Goal: Navigation & Orientation: Find specific page/section

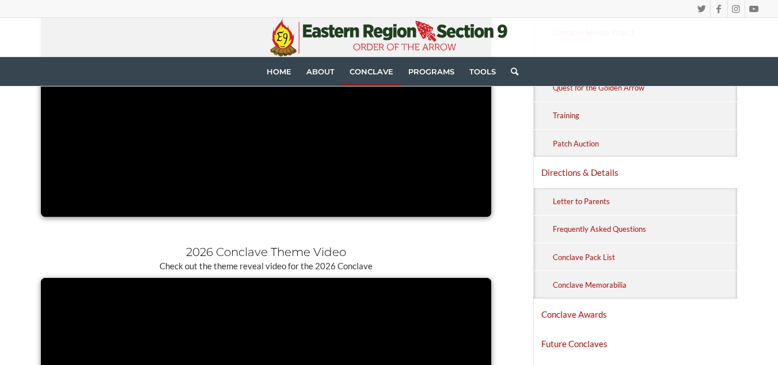
scroll to position [939, 0]
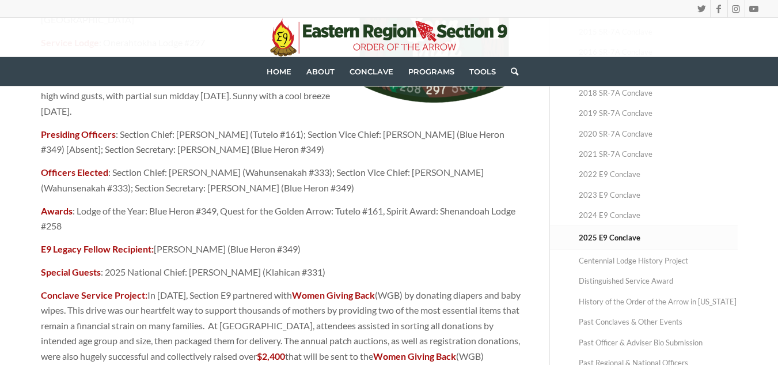
scroll to position [279, 0]
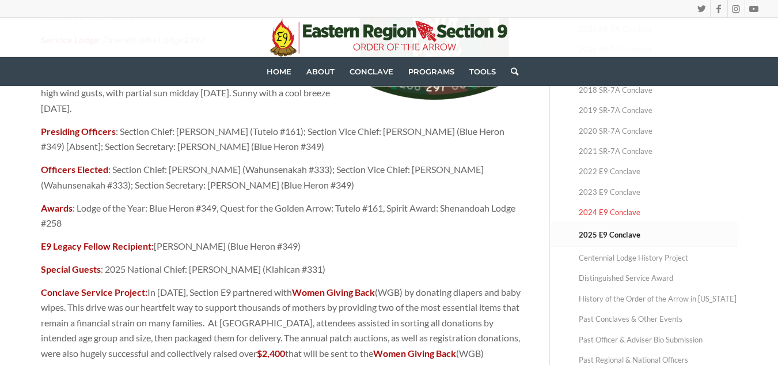
click at [624, 210] on link "2024 E9 Conclave" at bounding box center [658, 212] width 159 height 20
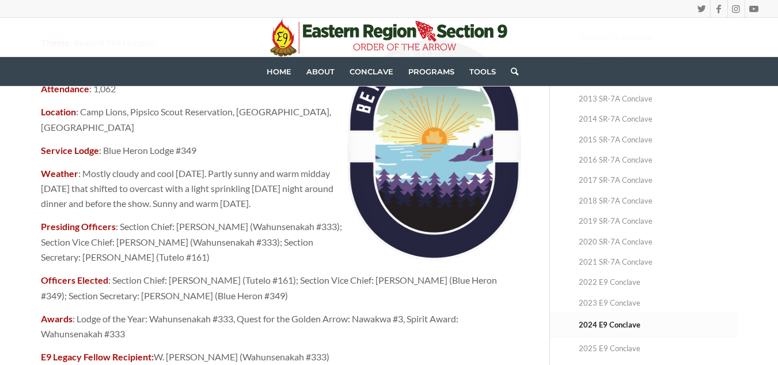
scroll to position [212, 0]
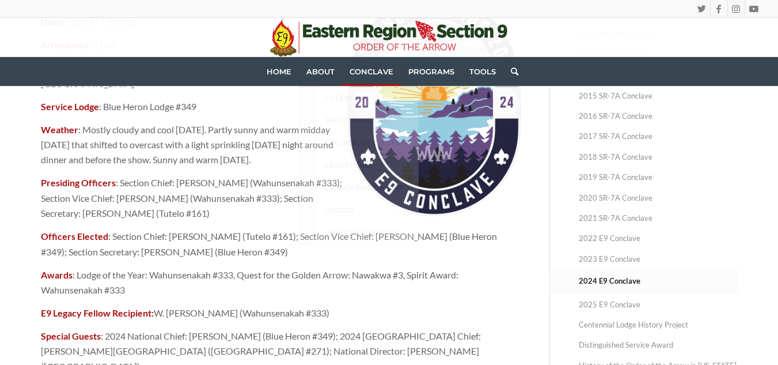
click at [357, 66] on link "Conclave" at bounding box center [371, 71] width 59 height 29
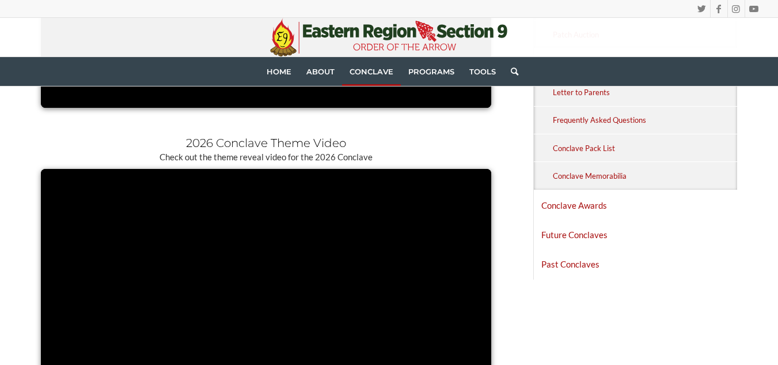
scroll to position [799, 0]
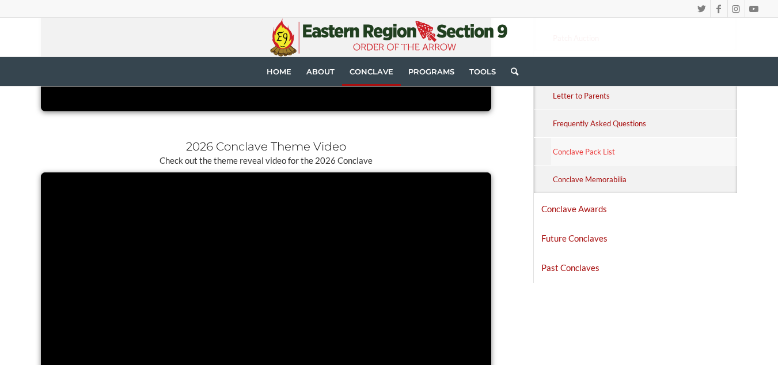
click at [598, 156] on link "Conclave Pack List" at bounding box center [644, 151] width 187 height 27
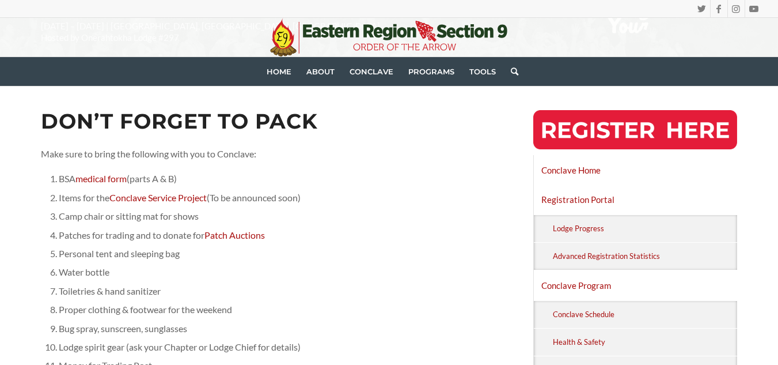
scroll to position [165, 0]
click at [228, 235] on link "Patch Auctions" at bounding box center [234, 234] width 60 height 11
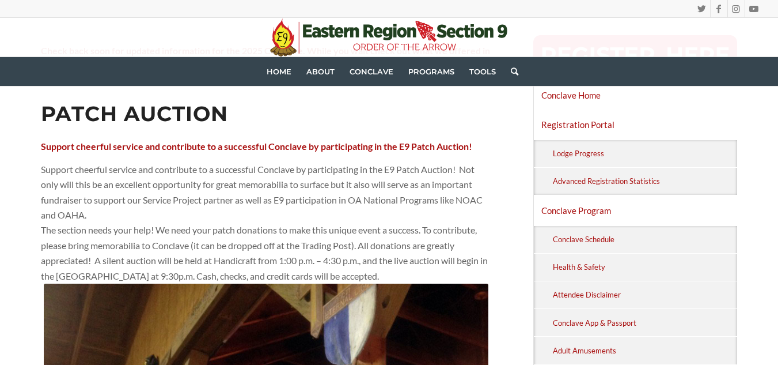
scroll to position [241, 0]
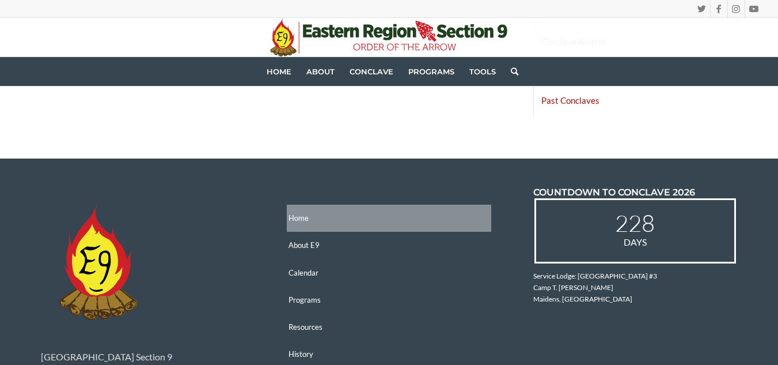
scroll to position [734, 0]
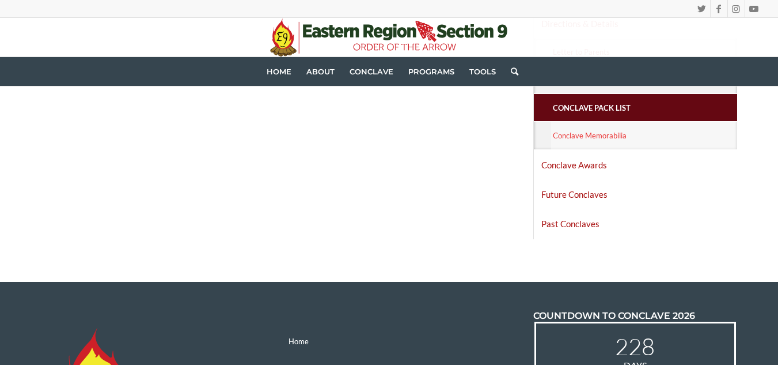
click at [575, 138] on link "Conclave Memorabilia" at bounding box center [644, 135] width 187 height 27
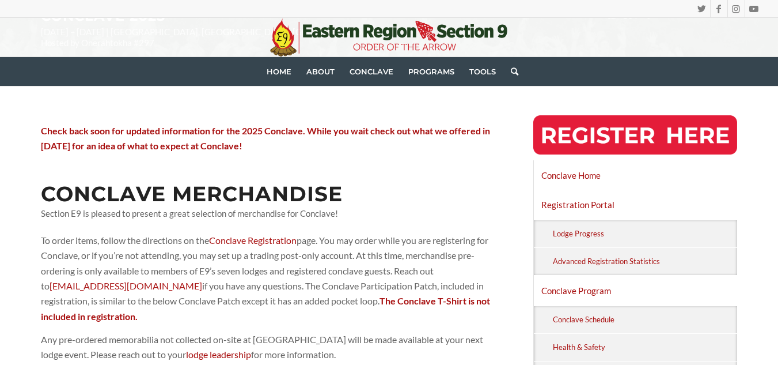
scroll to position [161, 0]
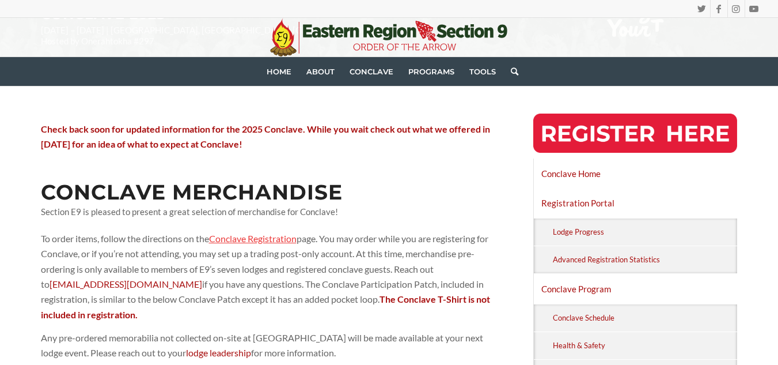
click at [263, 237] on link "Conclave Registration" at bounding box center [253, 238] width 88 height 11
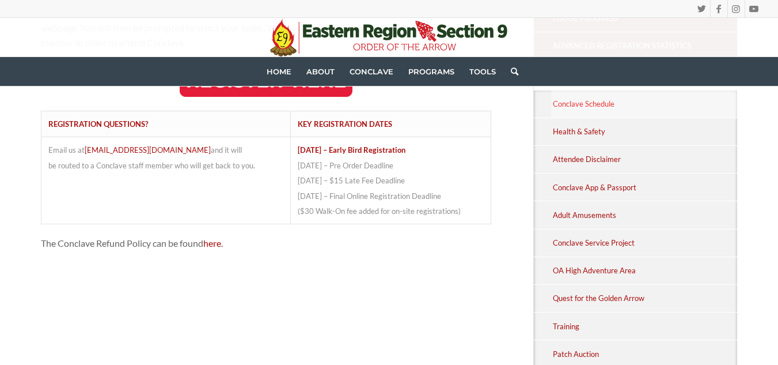
scroll to position [375, 0]
click at [591, 290] on link "Quest for the Golden Arrow" at bounding box center [644, 297] width 187 height 27
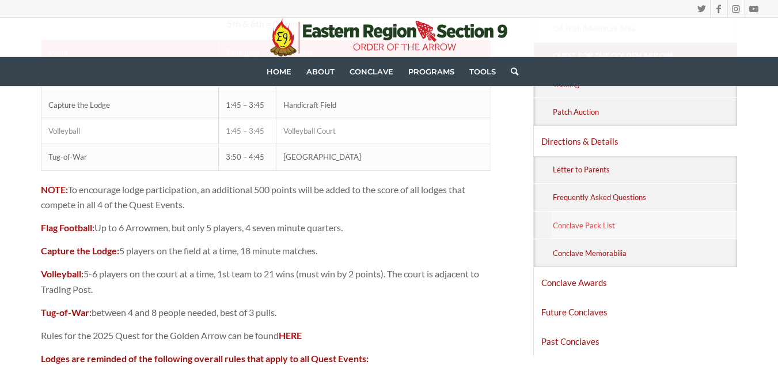
scroll to position [660, 0]
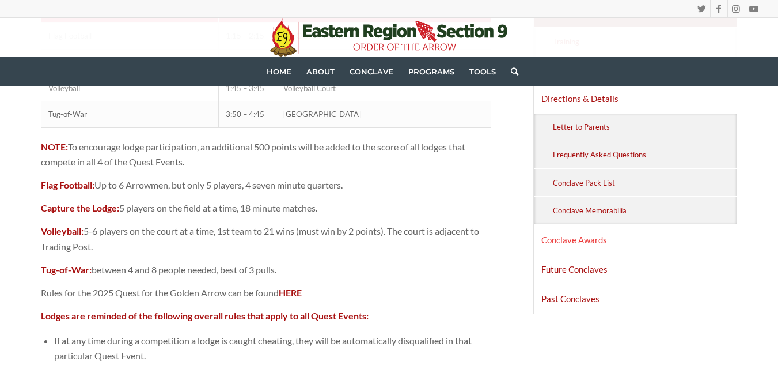
click at [583, 245] on link "Conclave Awards" at bounding box center [636, 239] width 204 height 29
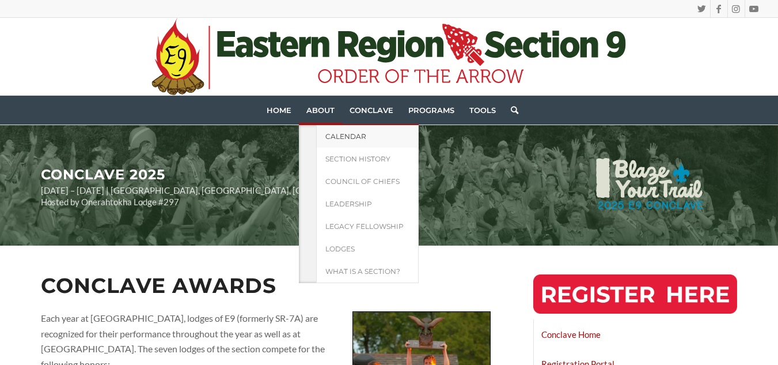
click at [339, 134] on span "Calendar" at bounding box center [345, 136] width 41 height 9
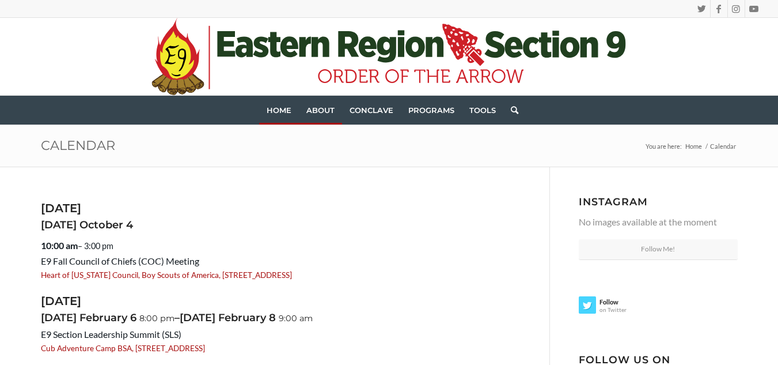
click at [277, 113] on span "Home" at bounding box center [279, 109] width 25 height 9
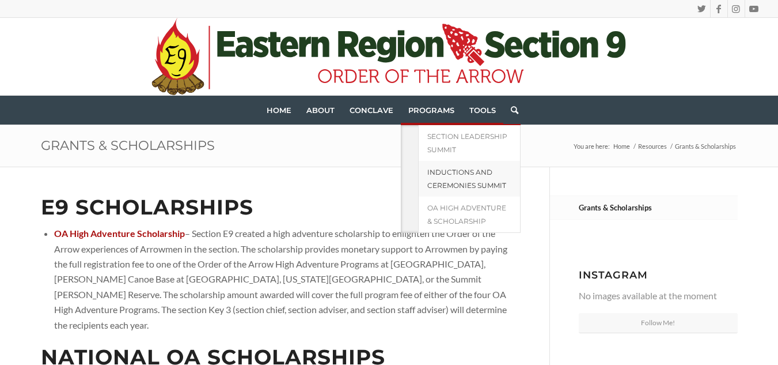
click at [441, 179] on link "Inductions and Ceremonies Summit" at bounding box center [469, 179] width 103 height 36
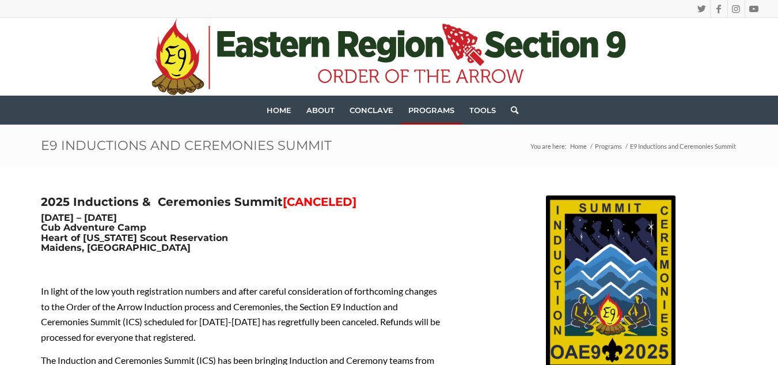
scroll to position [1, 0]
click at [352, 112] on span "Conclave" at bounding box center [372, 109] width 44 height 9
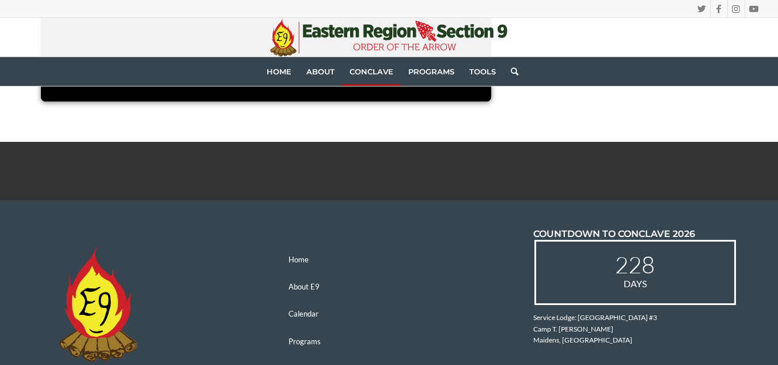
scroll to position [1267, 0]
